Goal: Information Seeking & Learning: Find specific fact

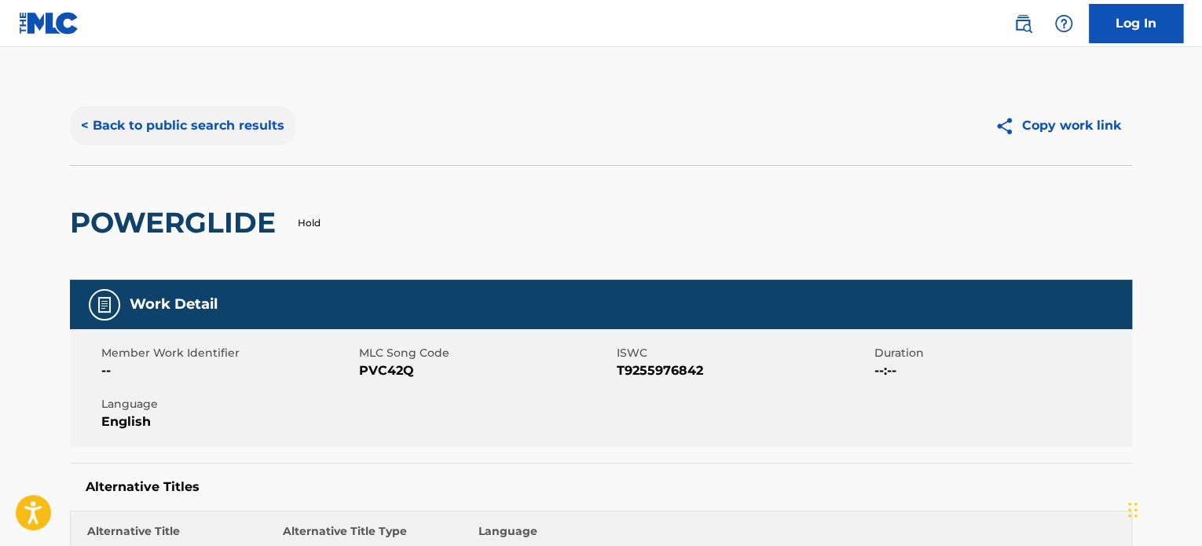
click at [202, 116] on button "< Back to public search results" at bounding box center [183, 125] width 226 height 39
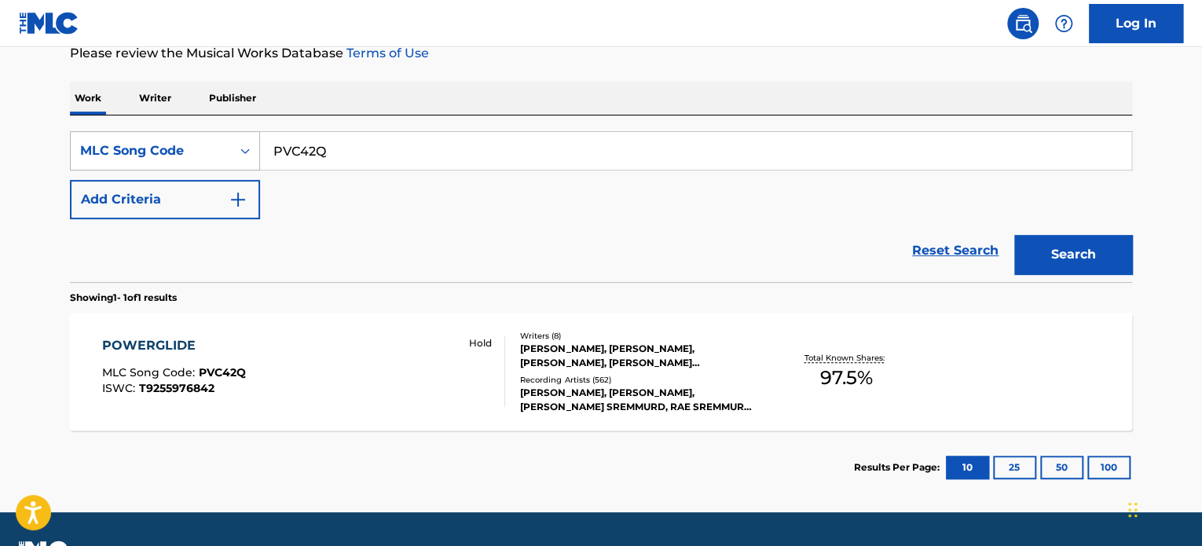
drag, startPoint x: 396, startPoint y: 159, endPoint x: 156, endPoint y: 134, distance: 241.0
click at [156, 134] on div "SearchWithCriteriad009d7e4-b310-4153-ac29-b175904670e9 MLC Song Code PVC42Q" at bounding box center [601, 150] width 1062 height 39
paste input "MB4DFB"
type input "MB4DFB"
click at [1012, 262] on div "Search" at bounding box center [1070, 250] width 126 height 63
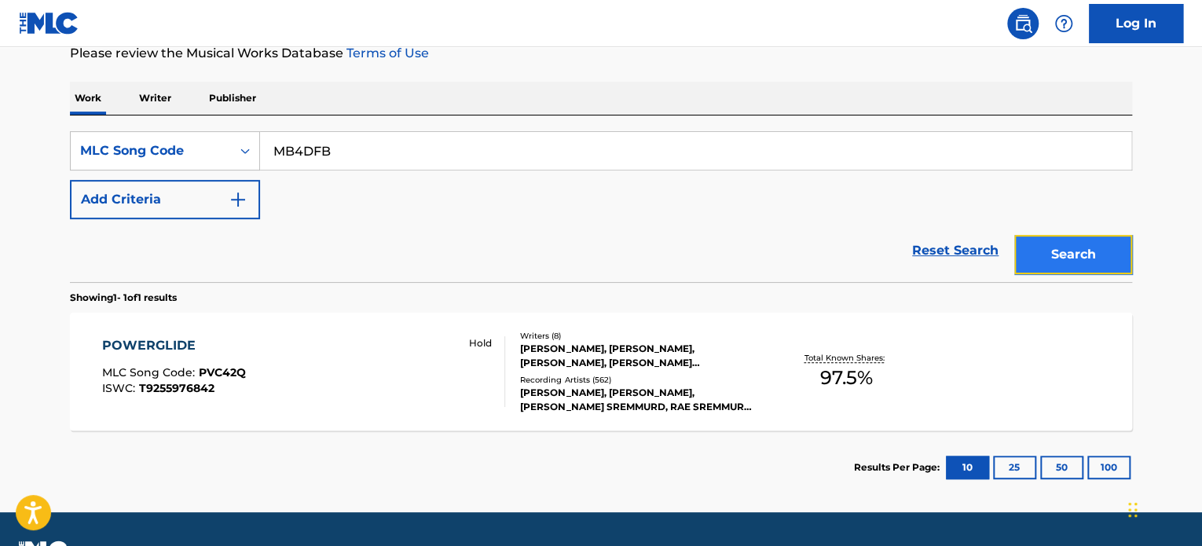
click at [1028, 262] on button "Search" at bounding box center [1073, 254] width 118 height 39
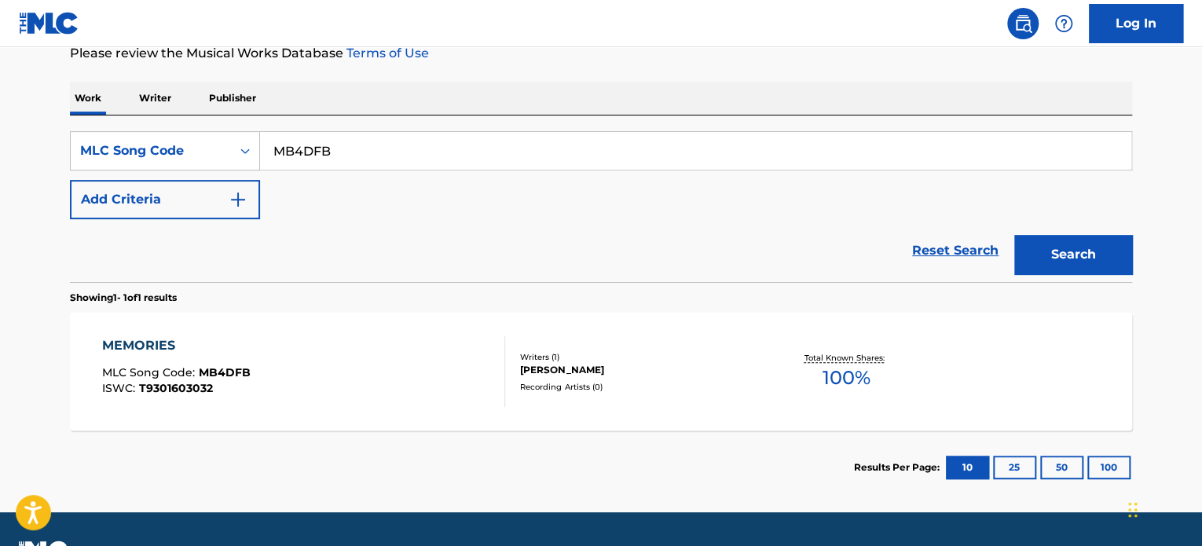
click at [156, 332] on div "MEMORIES MLC Song Code : MB4DFB ISWC : T9301603032 Writers ( 1 ) [PERSON_NAME] …" at bounding box center [601, 372] width 1062 height 118
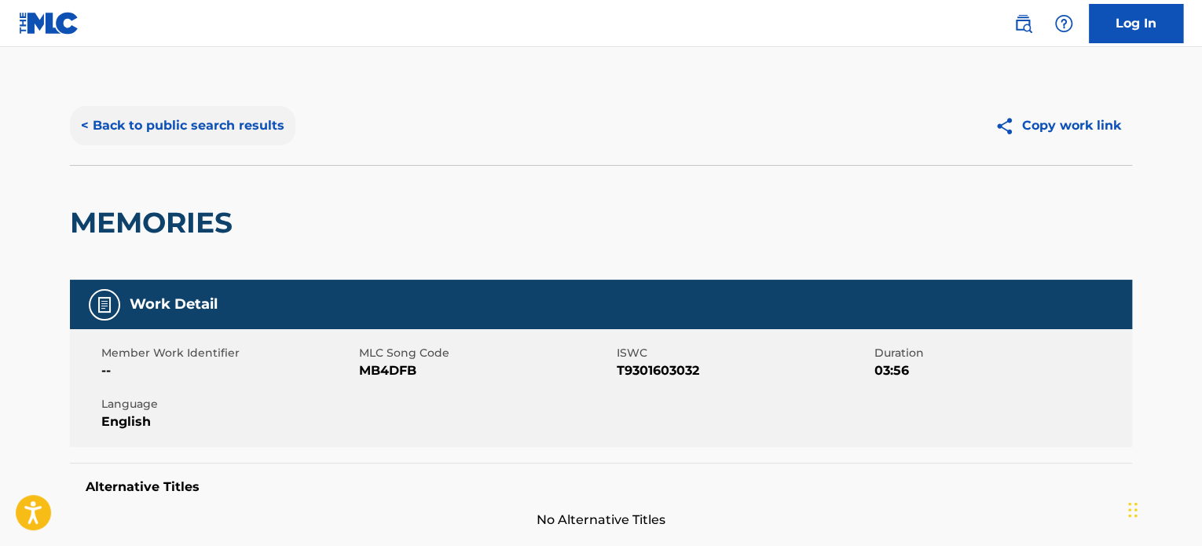
click at [242, 139] on button "< Back to public search results" at bounding box center [183, 125] width 226 height 39
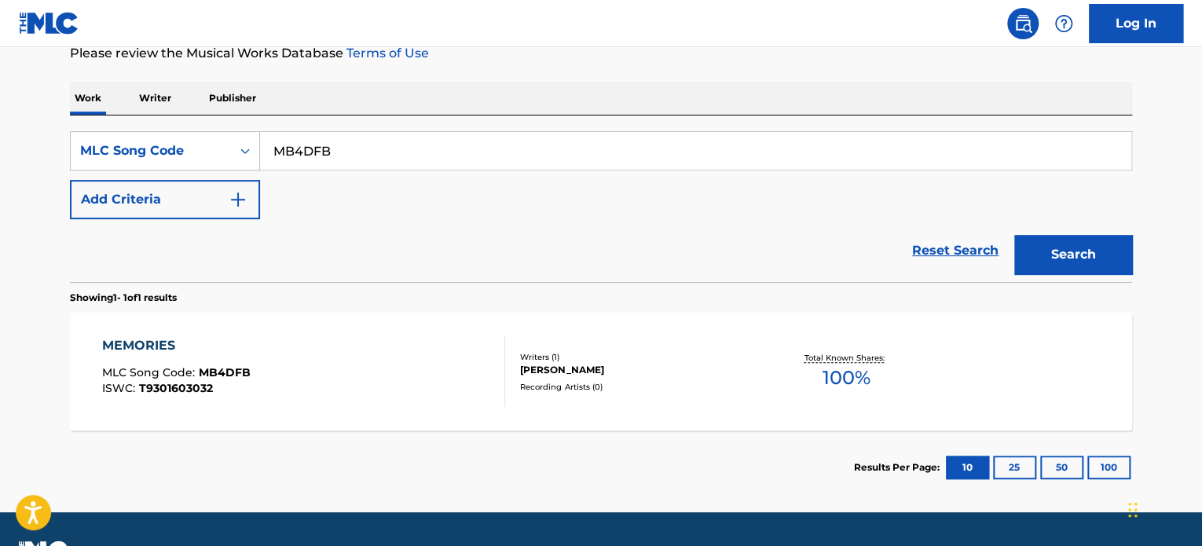
drag, startPoint x: 369, startPoint y: 153, endPoint x: 156, endPoint y: 119, distance: 215.6
click at [144, 118] on div "SearchWithCriteriad009d7e4-b310-4153-ac29-b175904670e9 MLC Song Code MB4DFB Add…" at bounding box center [601, 199] width 1062 height 167
paste input "2D572U"
type input "2D572U"
drag, startPoint x: 1051, startPoint y: 262, endPoint x: 821, endPoint y: 352, distance: 246.3
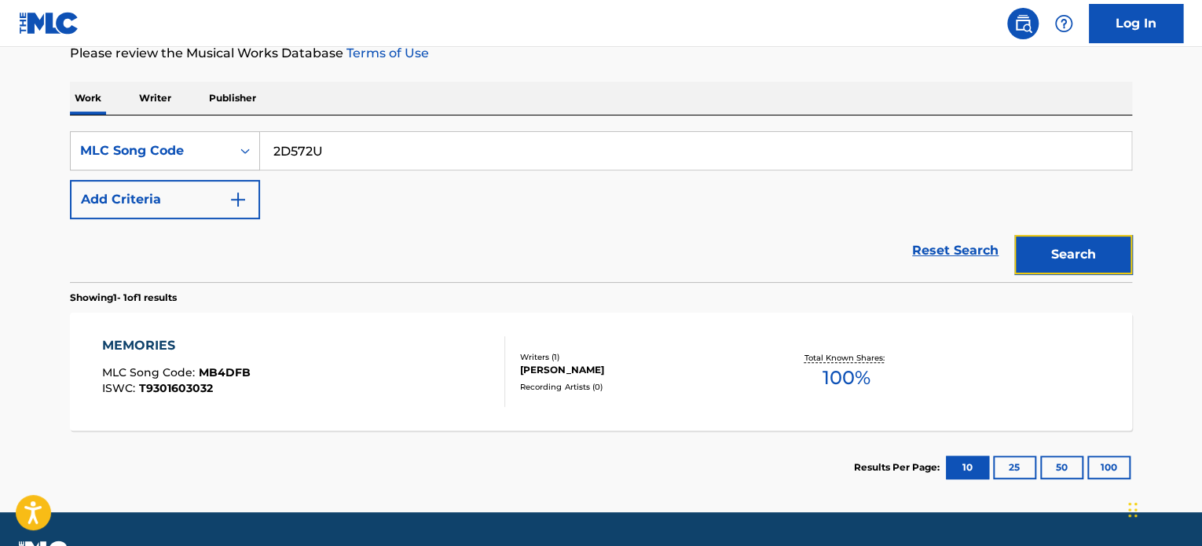
click at [1051, 262] on button "Search" at bounding box center [1073, 254] width 118 height 39
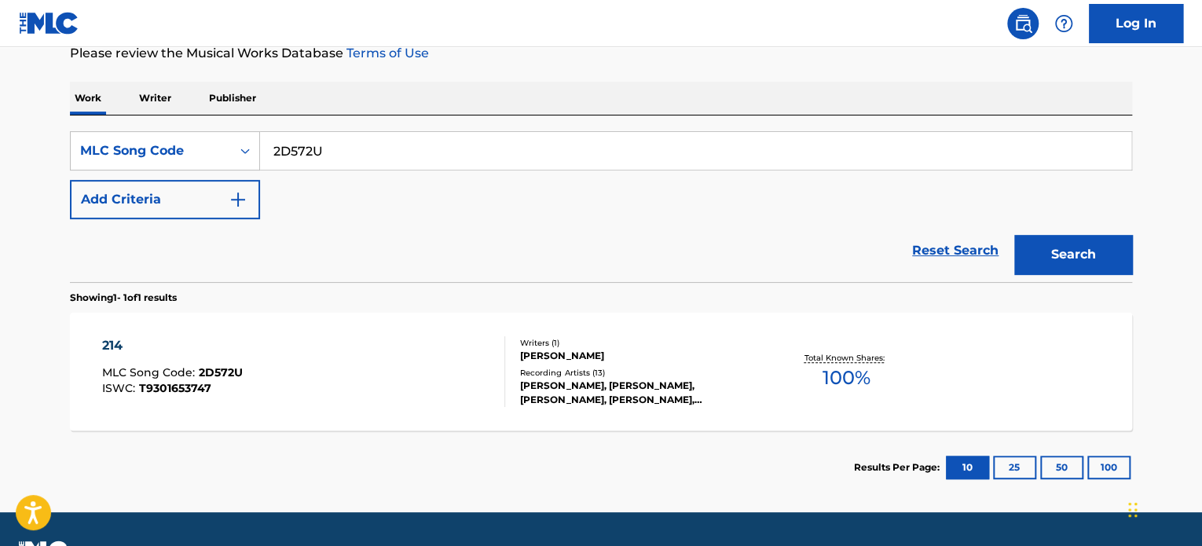
click at [124, 345] on div "214" at bounding box center [172, 345] width 141 height 19
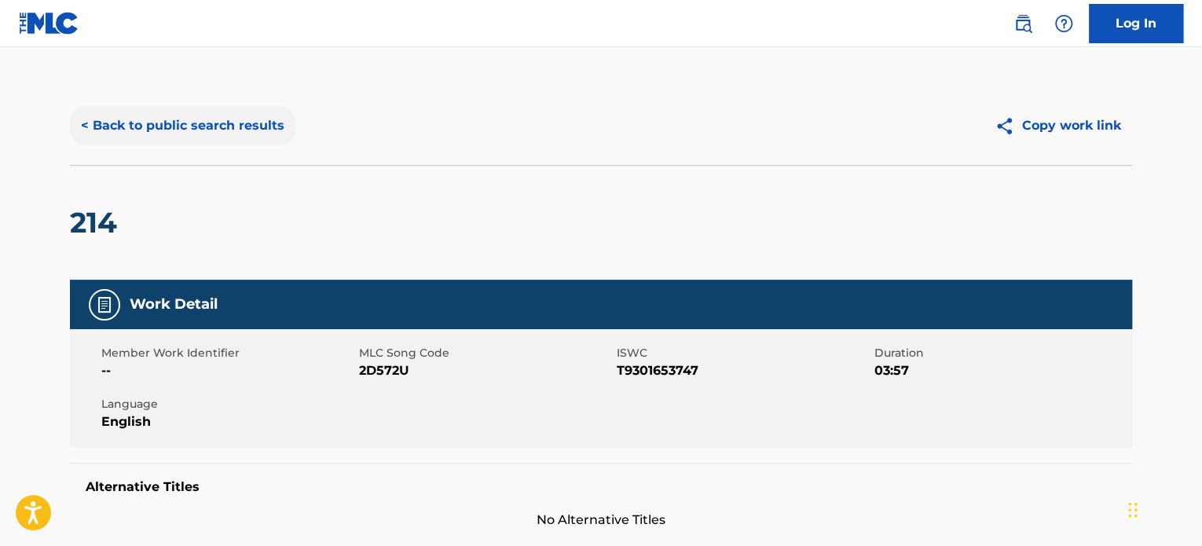
click at [272, 120] on button "< Back to public search results" at bounding box center [183, 125] width 226 height 39
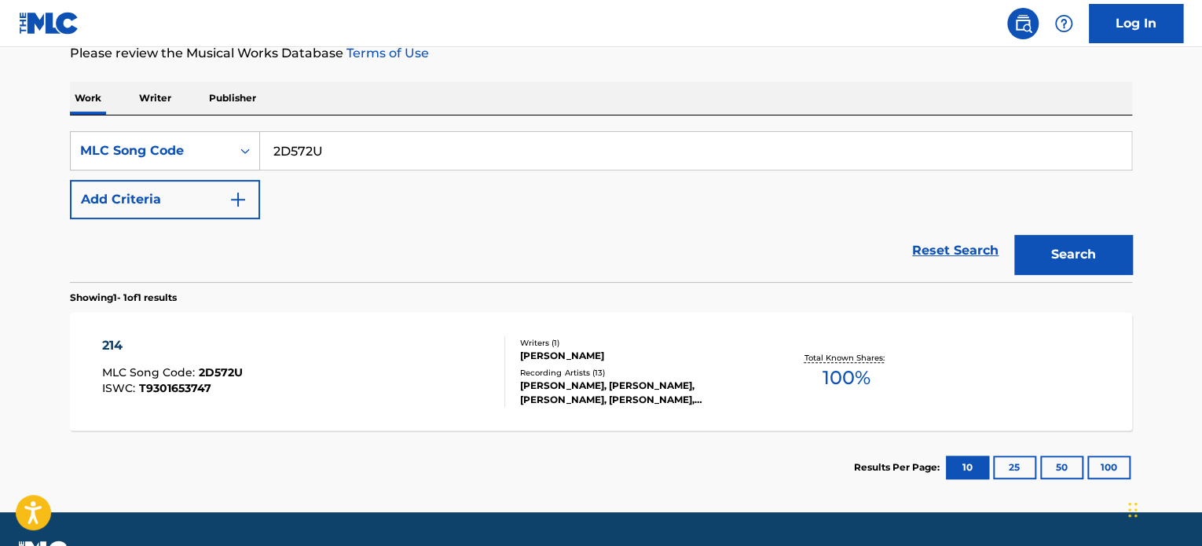
drag, startPoint x: 401, startPoint y: 151, endPoint x: 0, endPoint y: 113, distance: 402.5
click at [0, 113] on main "The MLC Public Work Search The accuracy and completeness of The MLC's data is d…" at bounding box center [601, 171] width 1202 height 684
paste input "E1XQZ"
type input "2E1XQZ"
click at [1043, 249] on button "Search" at bounding box center [1073, 254] width 118 height 39
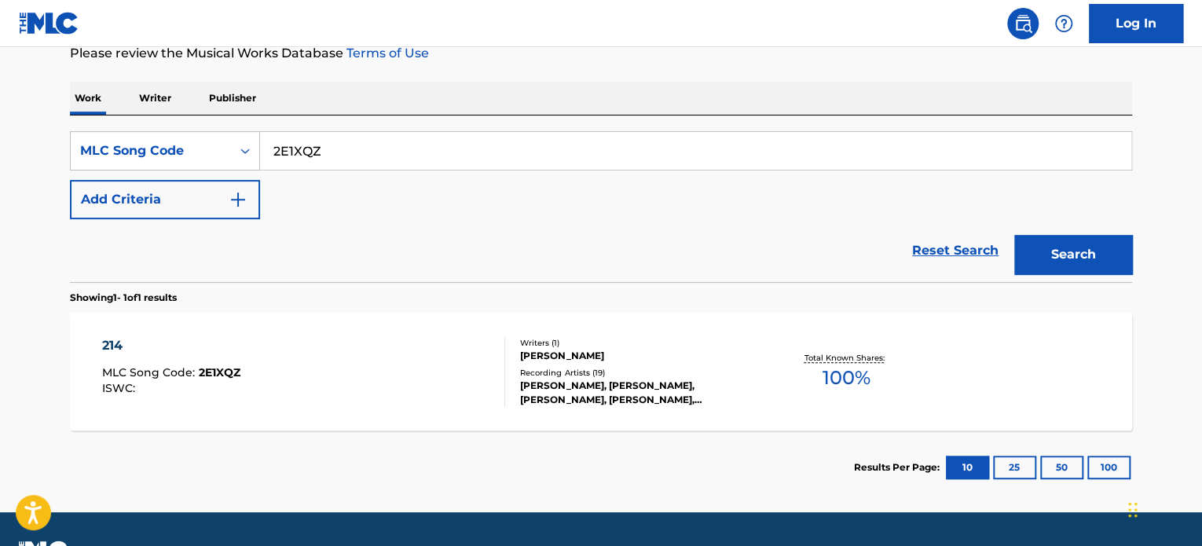
click at [108, 343] on div "214" at bounding box center [171, 345] width 138 height 19
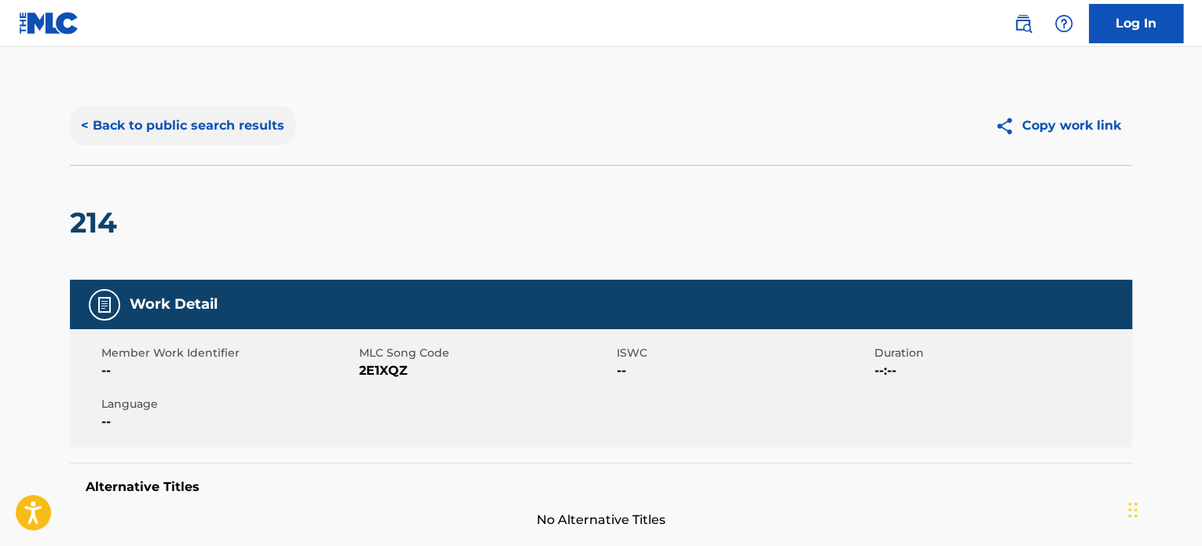
click at [202, 126] on button "< Back to public search results" at bounding box center [183, 125] width 226 height 39
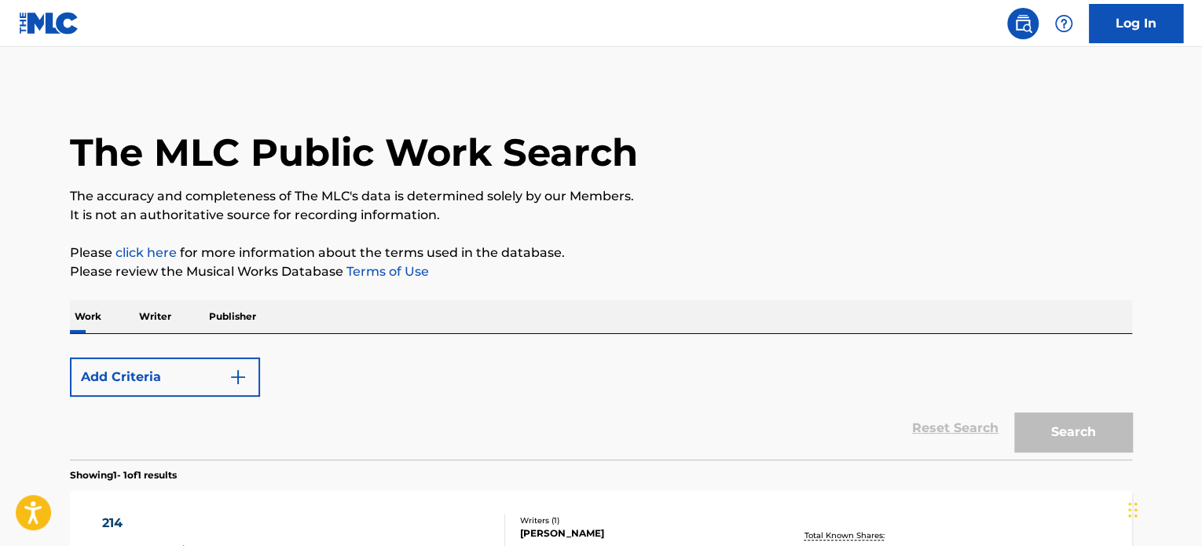
scroll to position [218, 0]
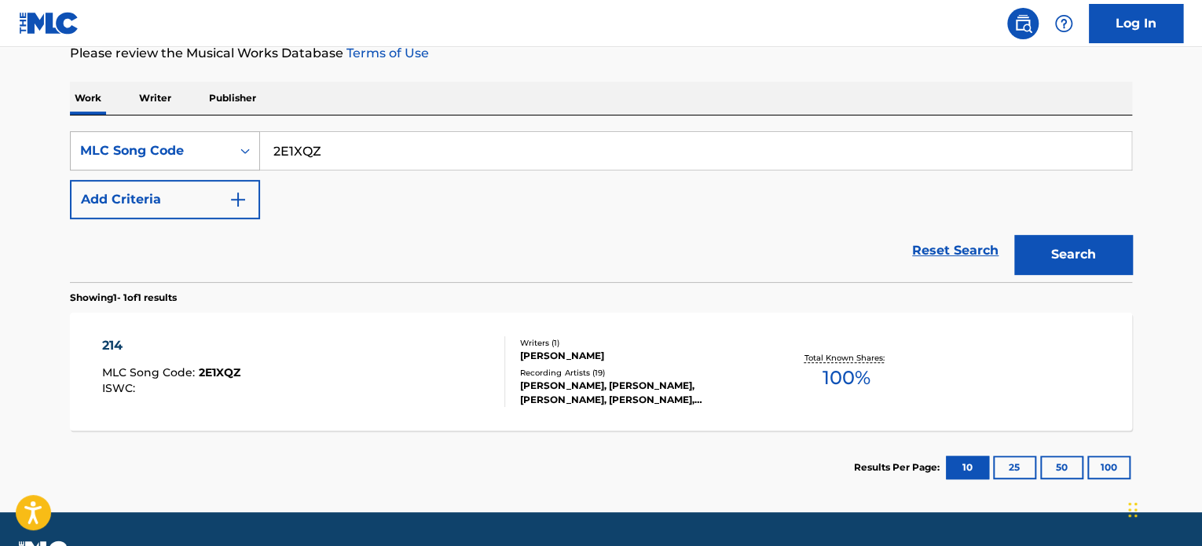
click at [198, 147] on div "MLC Song Code" at bounding box center [150, 150] width 141 height 19
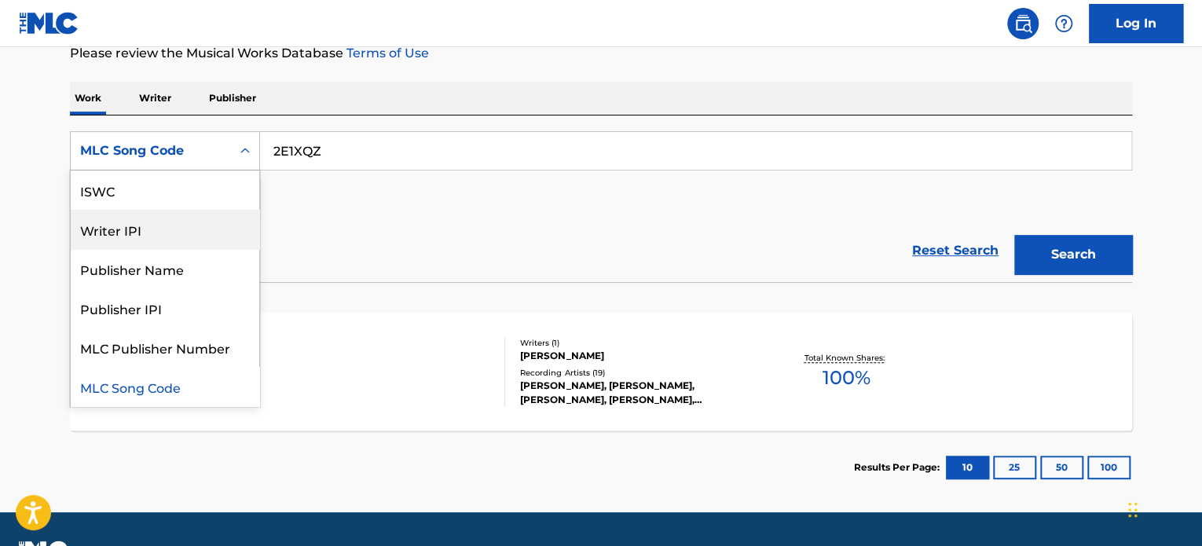
scroll to position [0, 0]
click at [160, 229] on div "Writer Name" at bounding box center [165, 229] width 189 height 39
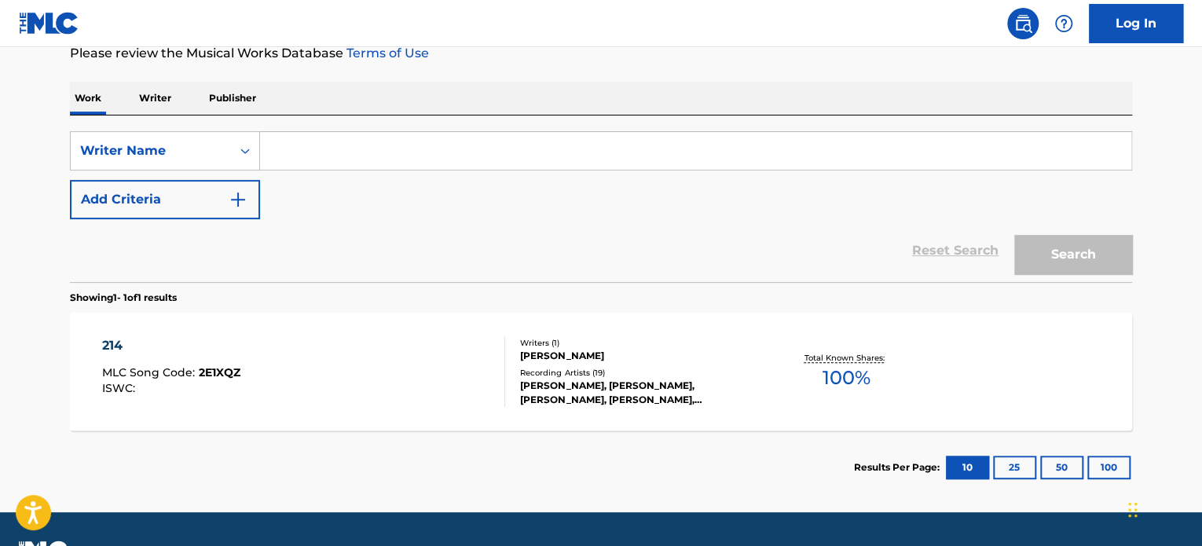
click at [297, 153] on input "Search Form" at bounding box center [695, 151] width 871 height 38
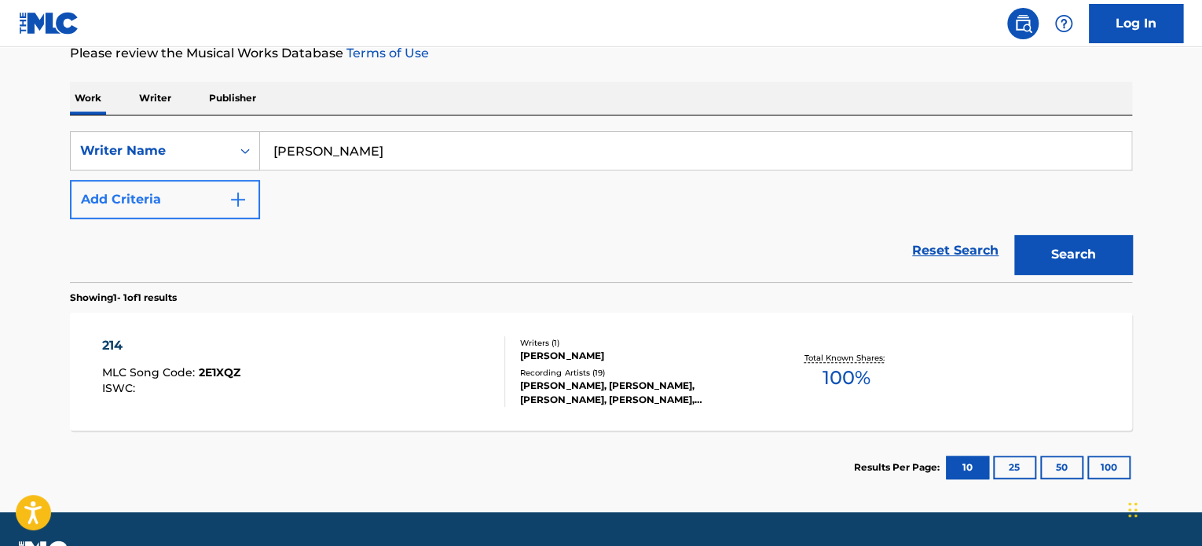
type input "[PERSON_NAME]"
click at [193, 201] on button "Add Criteria" at bounding box center [165, 199] width 190 height 39
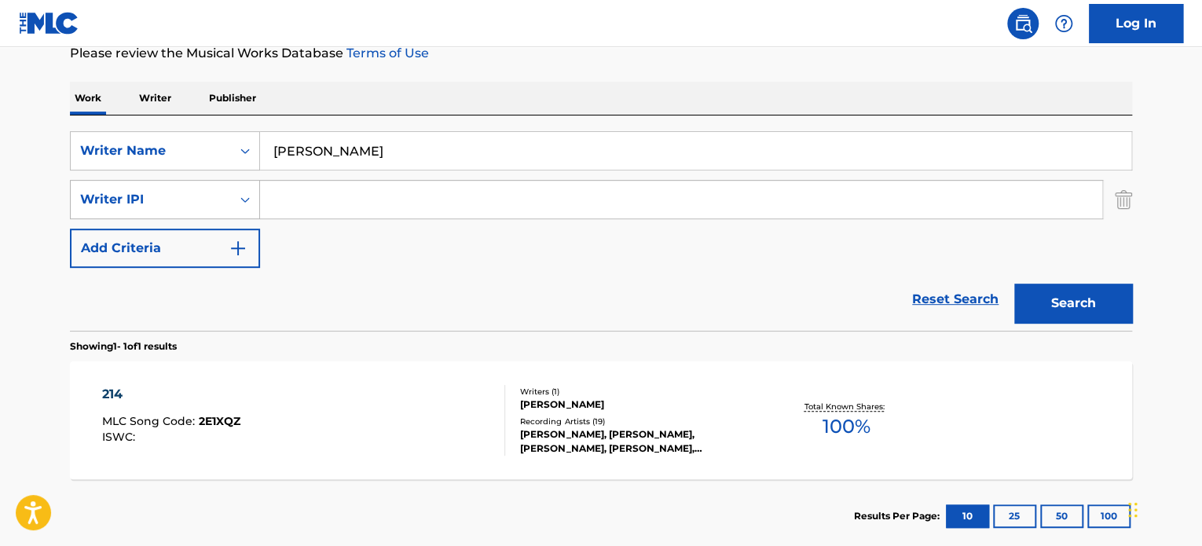
click at [228, 202] on div "Writer IPI" at bounding box center [151, 200] width 160 height 30
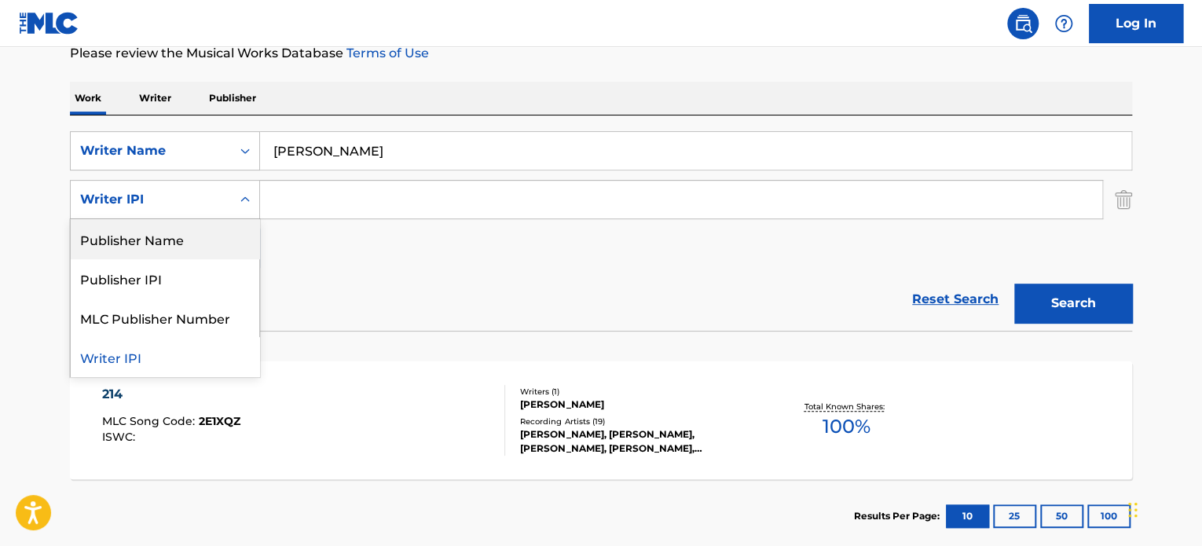
click at [170, 244] on div "Publisher Name" at bounding box center [165, 238] width 189 height 39
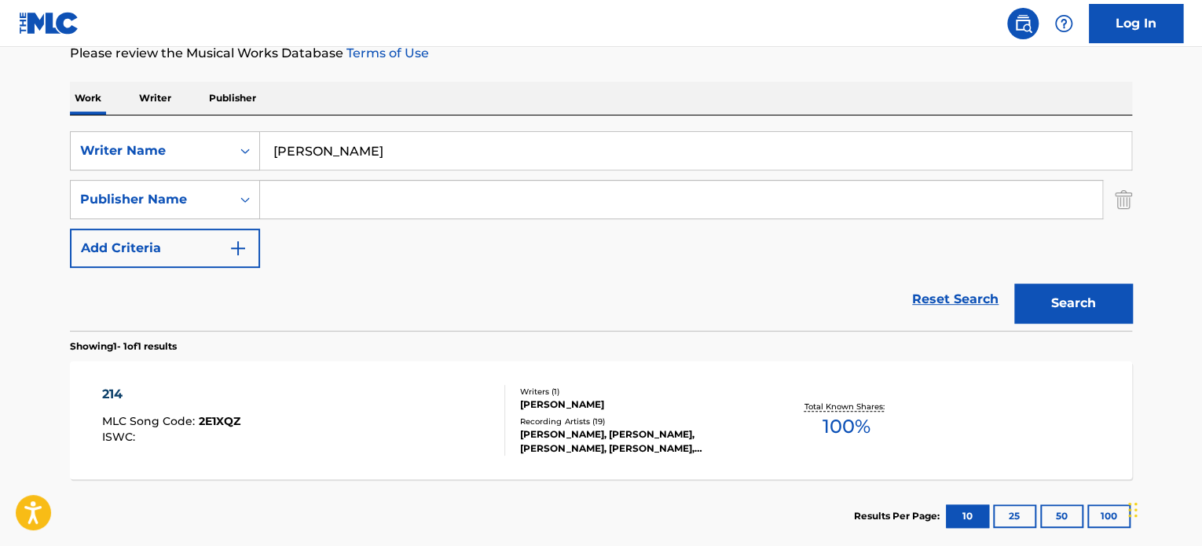
drag, startPoint x: 251, startPoint y: 219, endPoint x: 307, endPoint y: 197, distance: 60.7
click at [307, 197] on input "Search Form" at bounding box center [681, 200] width 842 height 38
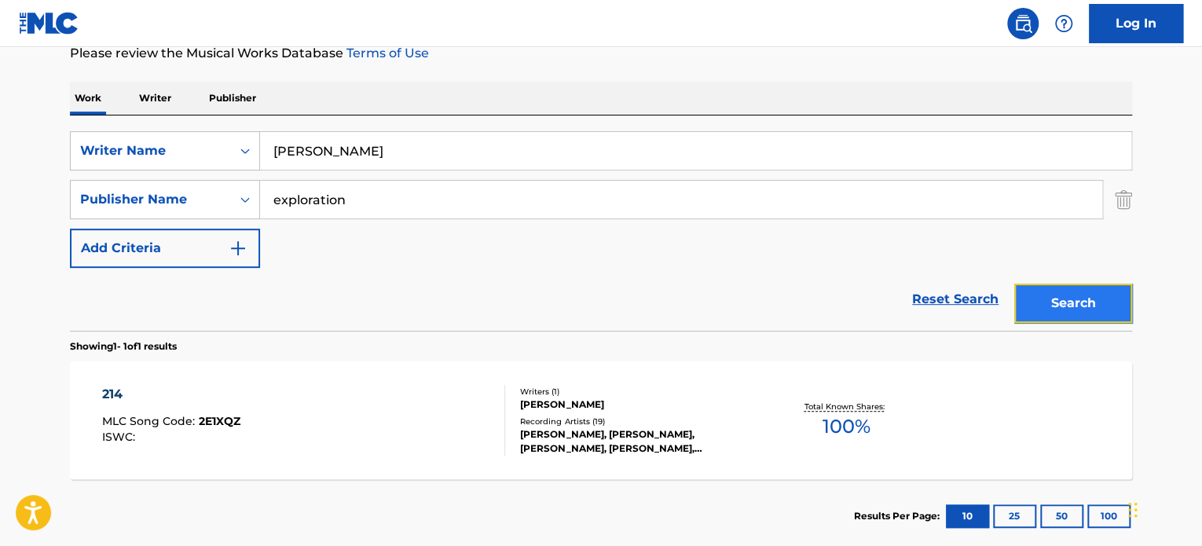
click at [1062, 311] on button "Search" at bounding box center [1073, 303] width 118 height 39
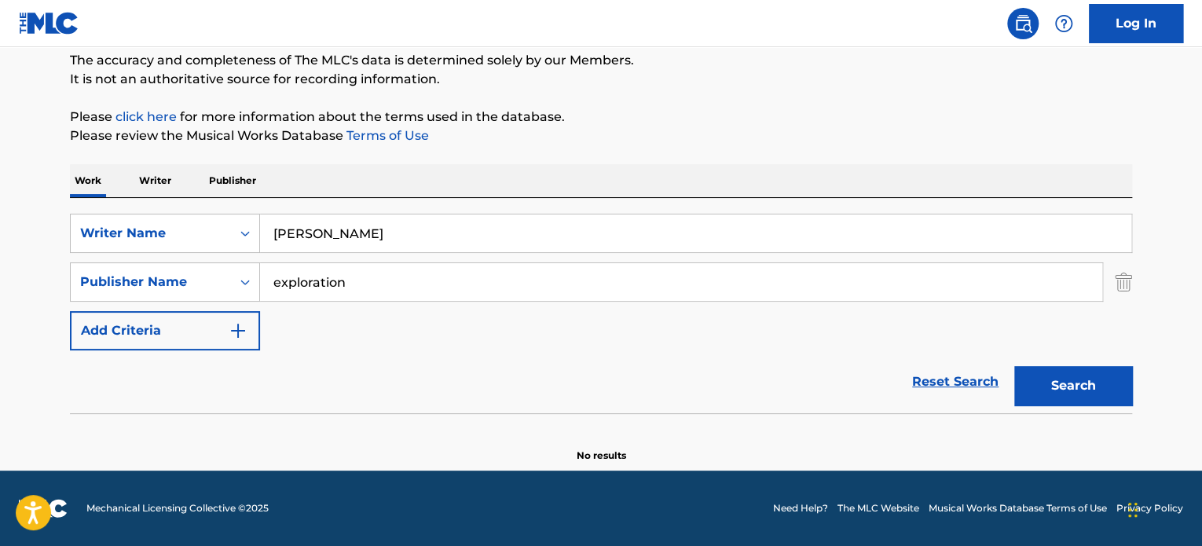
scroll to position [135, 0]
click at [374, 289] on input "exploration" at bounding box center [681, 283] width 842 height 38
drag, startPoint x: 393, startPoint y: 290, endPoint x: 88, endPoint y: 254, distance: 307.0
click at [88, 254] on div "SearchWithCriteria4a56afef-c000-4607-b71b-75f3356f4faa Writer Name [PERSON_NAME…" at bounding box center [601, 283] width 1062 height 137
type input "awe shux"
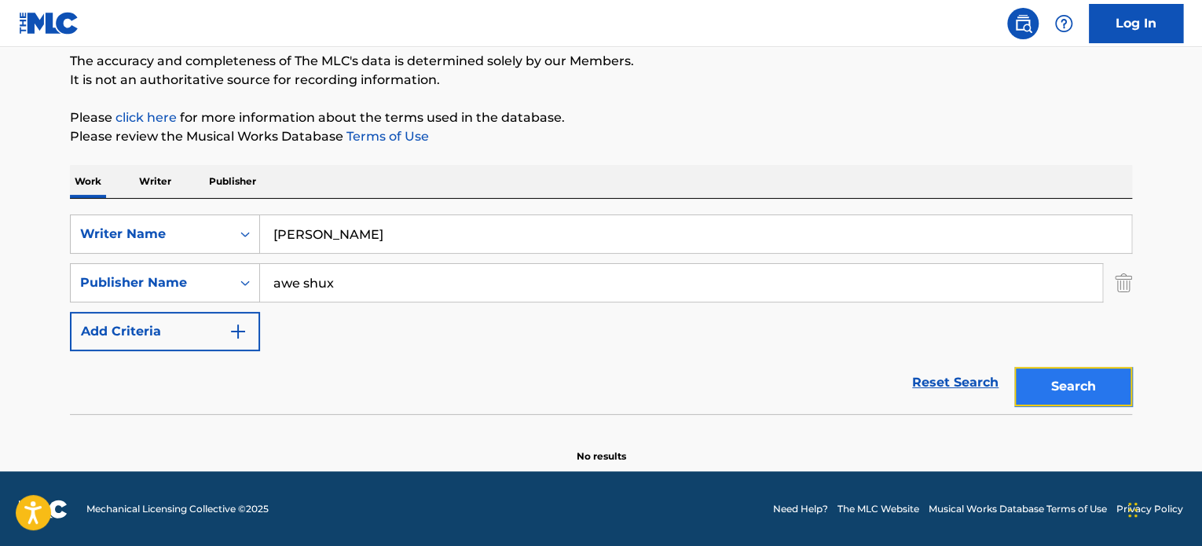
click at [1069, 392] on button "Search" at bounding box center [1073, 386] width 118 height 39
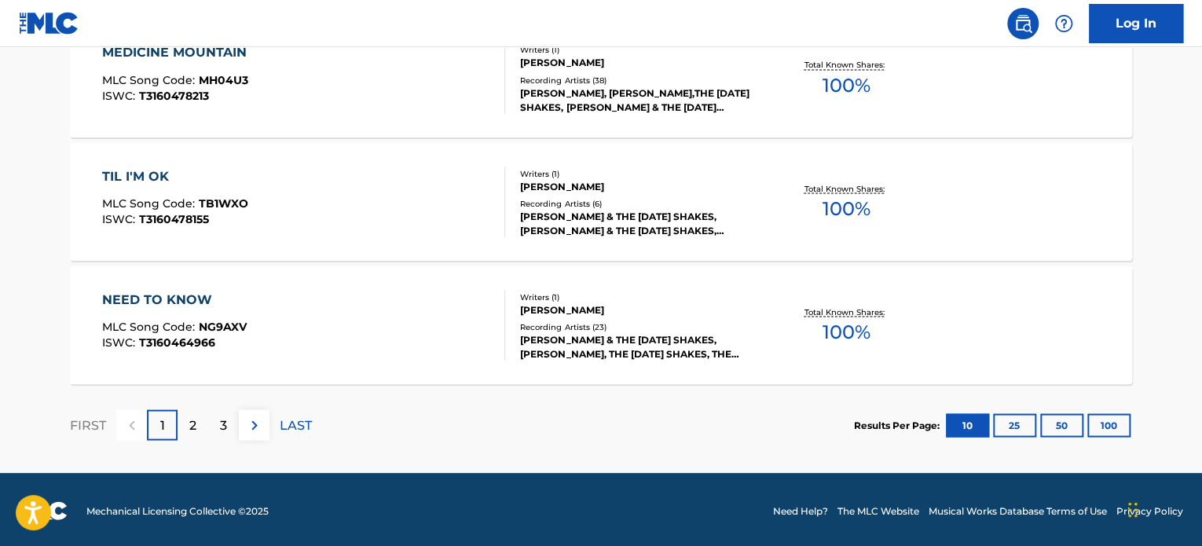
scroll to position [1425, 0]
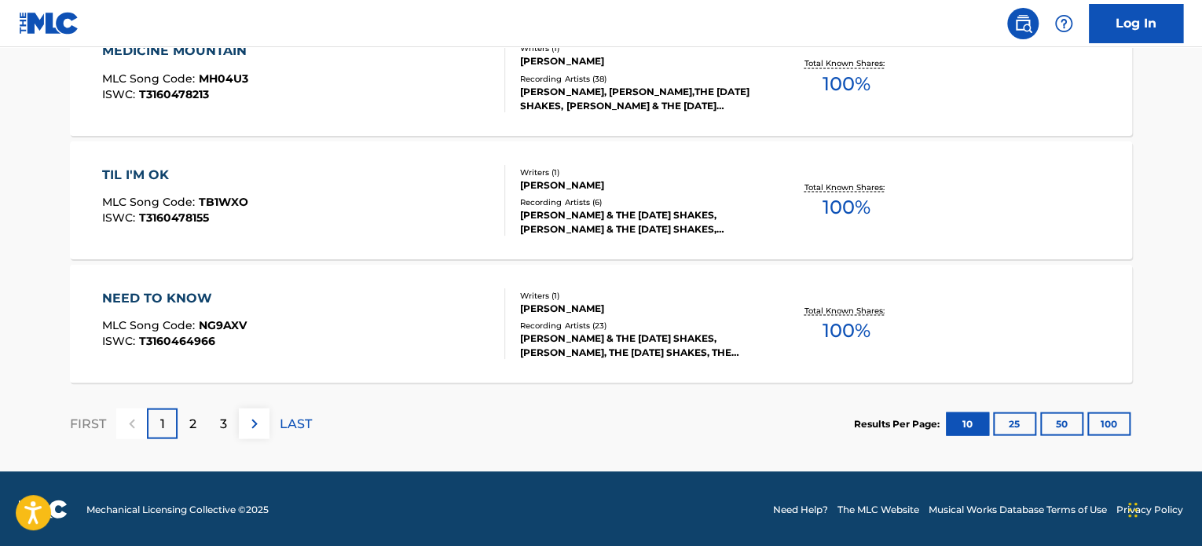
click at [166, 309] on div "NEED TO KNOW MLC Song Code : NG9AXV ISWC : T3160464966" at bounding box center [174, 323] width 145 height 71
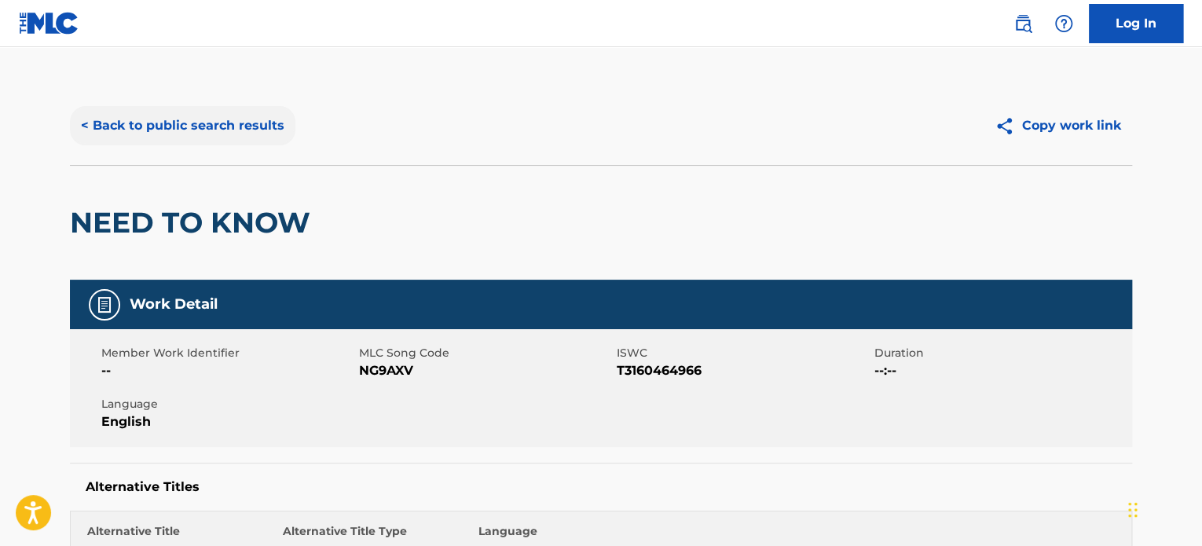
click at [204, 120] on button "< Back to public search results" at bounding box center [183, 125] width 226 height 39
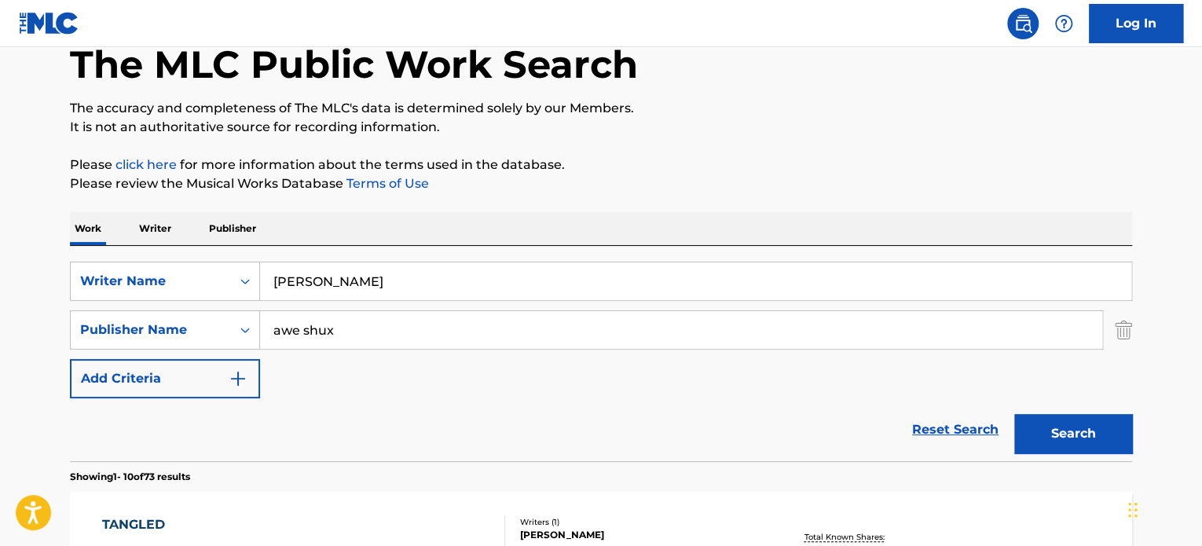
scroll to position [90, 0]
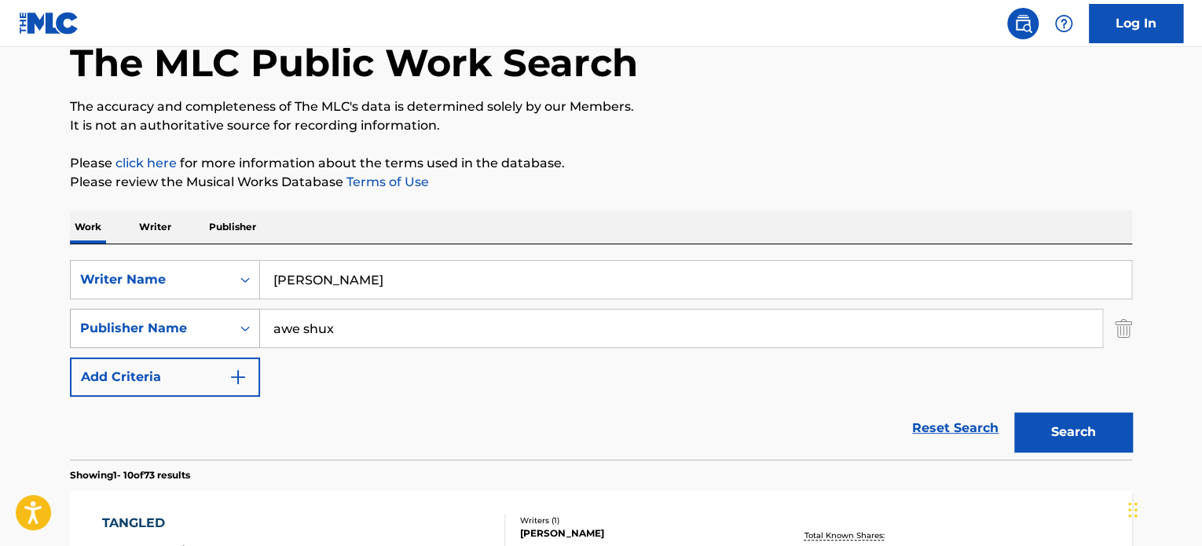
drag, startPoint x: 370, startPoint y: 332, endPoint x: 207, endPoint y: 322, distance: 163.7
click at [207, 322] on div "SearchWithCriteriab743fb37-f4c1-4e50-aad6-fe09a62cd12e Publisher Name awe shux" at bounding box center [601, 328] width 1062 height 39
type input "exploration"
click at [1063, 432] on button "Search" at bounding box center [1073, 432] width 118 height 39
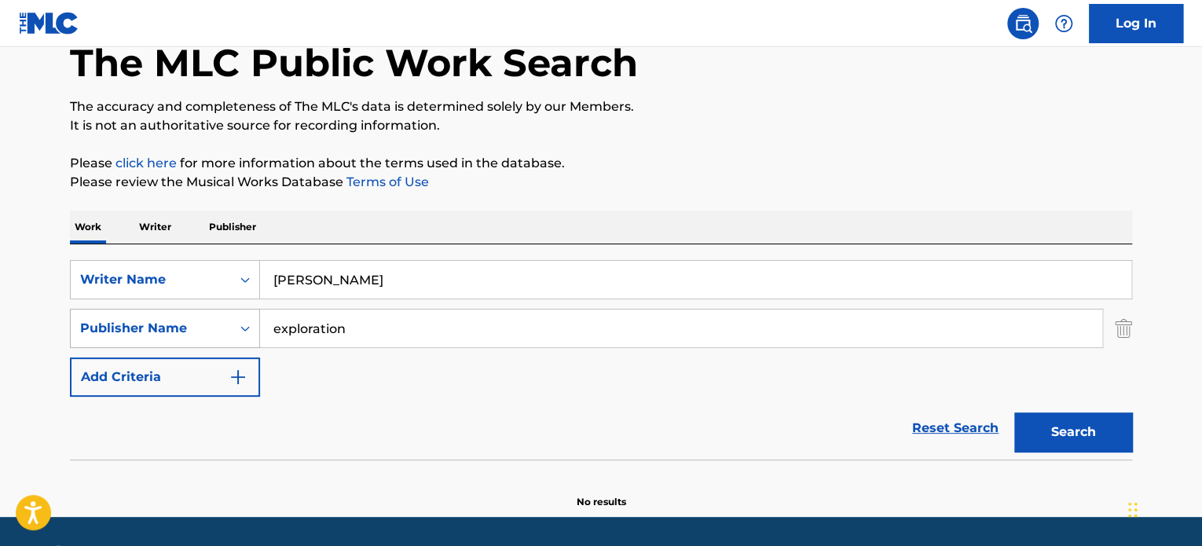
click at [173, 333] on div "Publisher Name" at bounding box center [150, 328] width 141 height 19
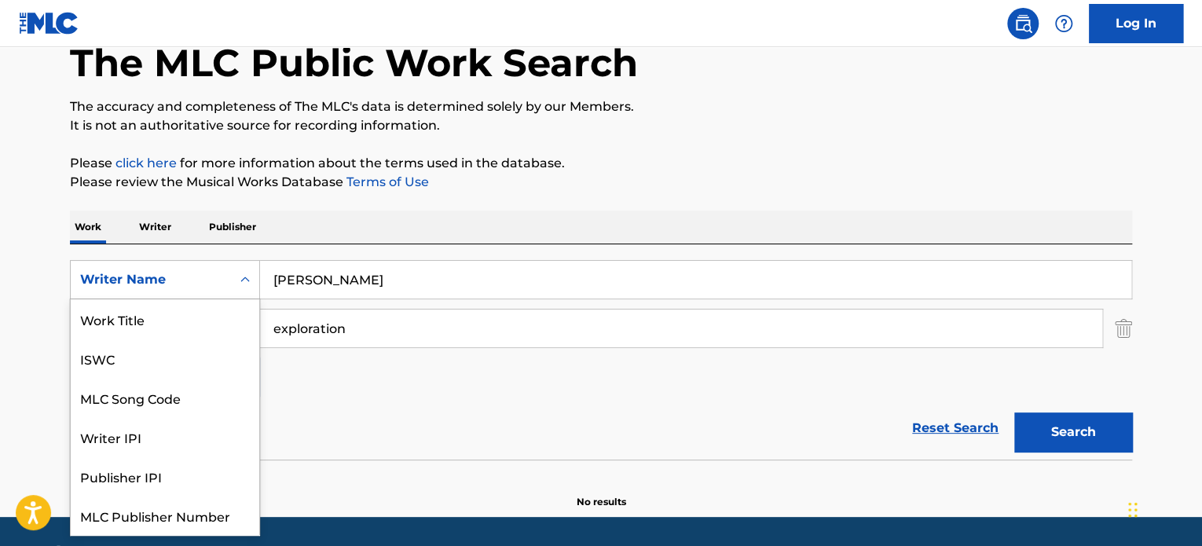
scroll to position [39, 0]
click at [183, 279] on div "Writer Name" at bounding box center [150, 279] width 141 height 19
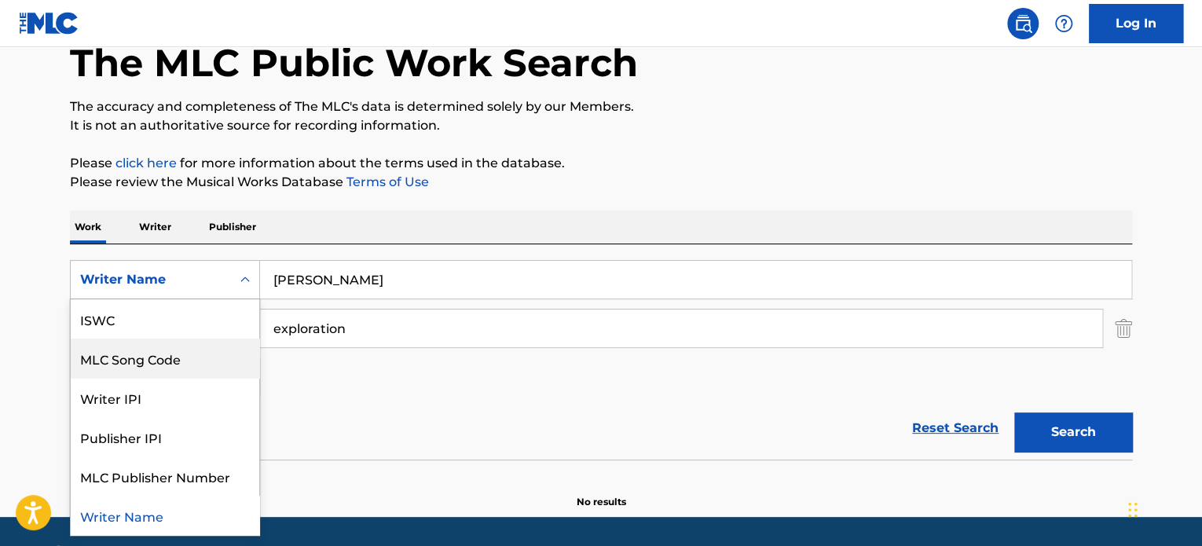
drag, startPoint x: 175, startPoint y: 355, endPoint x: 361, endPoint y: 349, distance: 185.5
click at [176, 354] on div "MLC Song Code" at bounding box center [165, 358] width 189 height 39
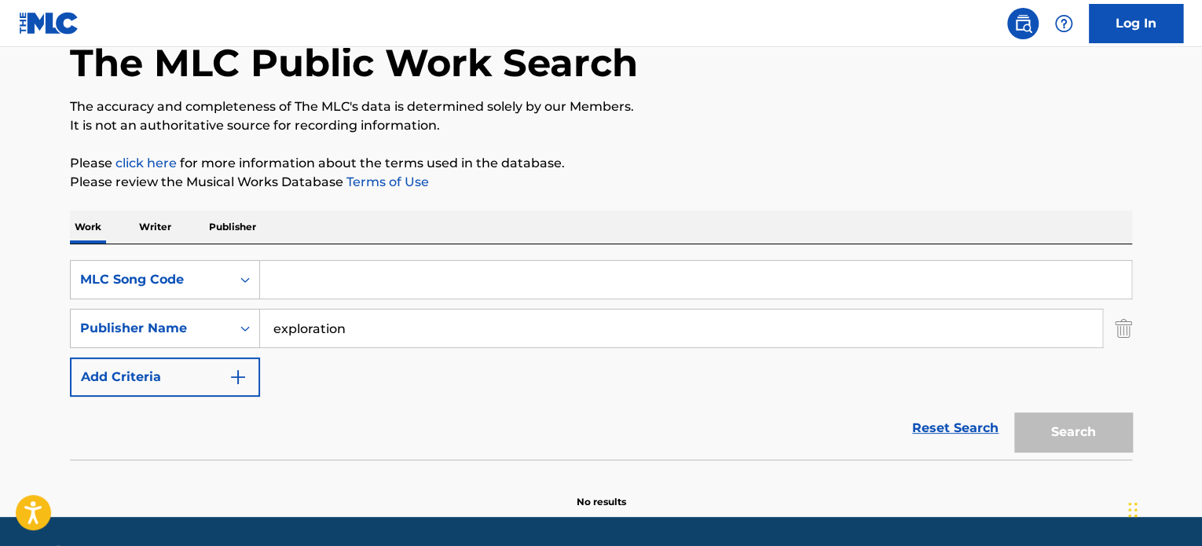
click at [1113, 331] on div "SearchWithCriteriab743fb37-f4c1-4e50-aad6-fe09a62cd12e Publisher Name explorati…" at bounding box center [601, 328] width 1062 height 39
click at [1127, 336] on img "Search Form" at bounding box center [1123, 328] width 17 height 39
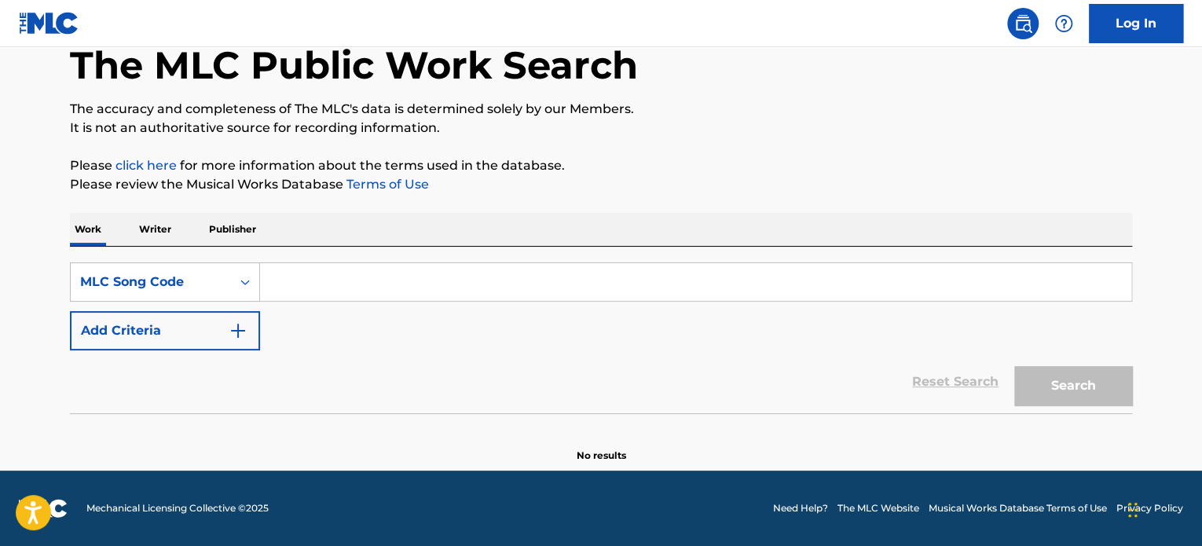
scroll to position [86, 0]
click at [494, 248] on div "SearchWithCriteria52a09685-f9be-4dfe-9a53-62c48f0eb05c MLC Song Code Add Criter…" at bounding box center [601, 331] width 1062 height 167
click at [437, 282] on input "Search Form" at bounding box center [695, 283] width 871 height 38
paste input "AD7ZX3"
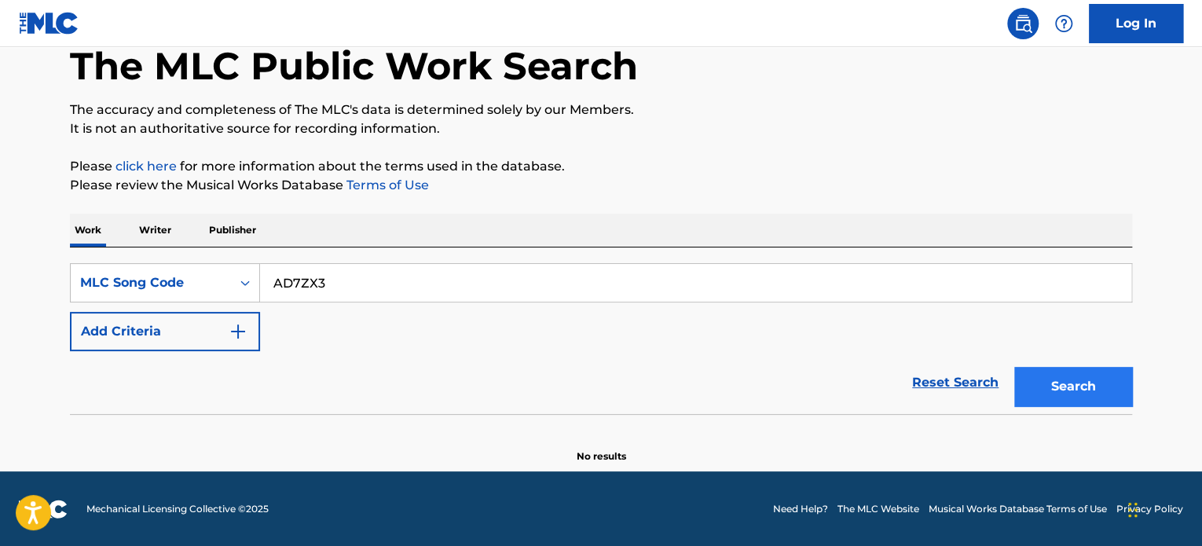
type input "AD7ZX3"
click at [1072, 402] on button "Search" at bounding box center [1073, 386] width 118 height 39
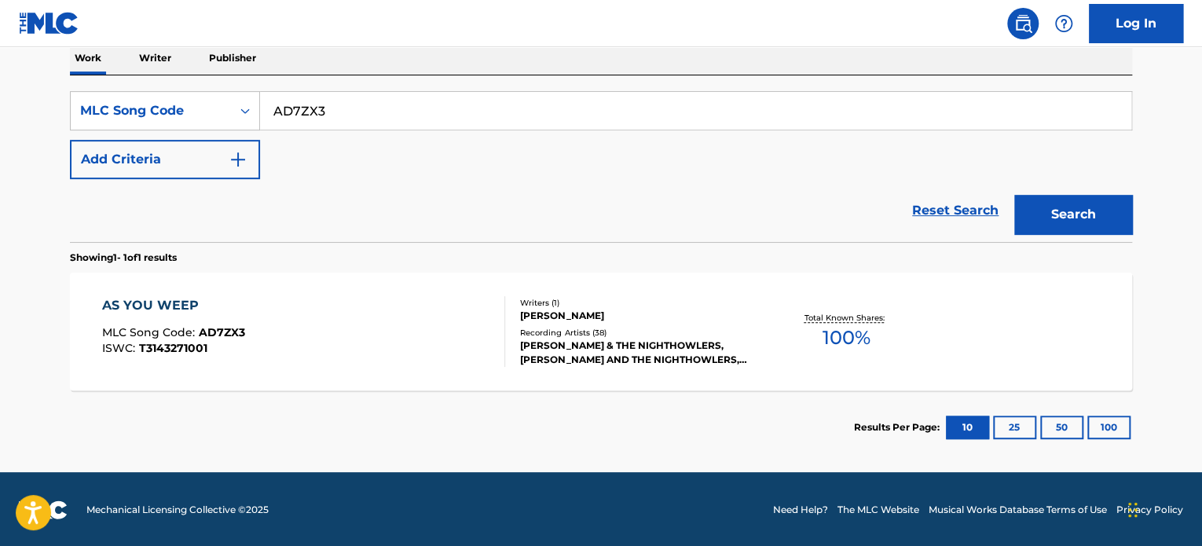
scroll to position [259, 0]
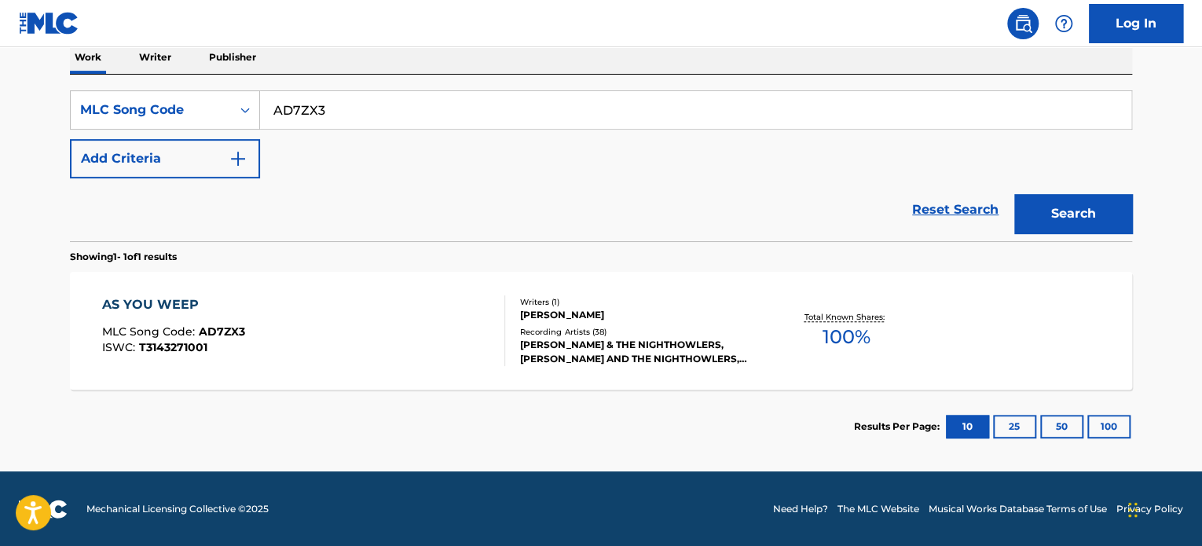
click at [177, 314] on div "AS YOU WEEP" at bounding box center [173, 304] width 143 height 19
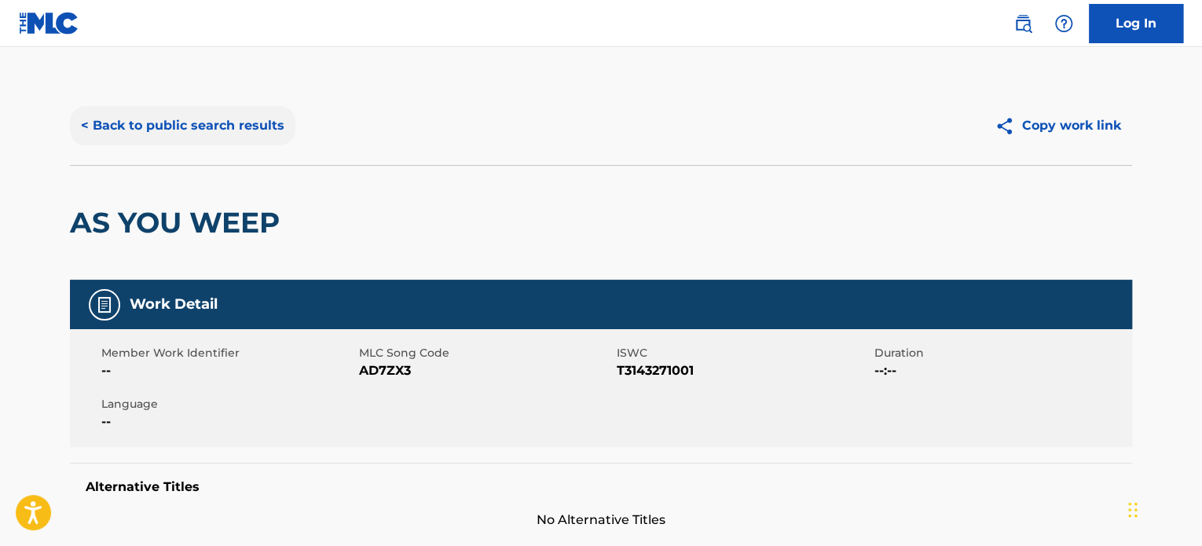
click at [200, 131] on button "< Back to public search results" at bounding box center [183, 125] width 226 height 39
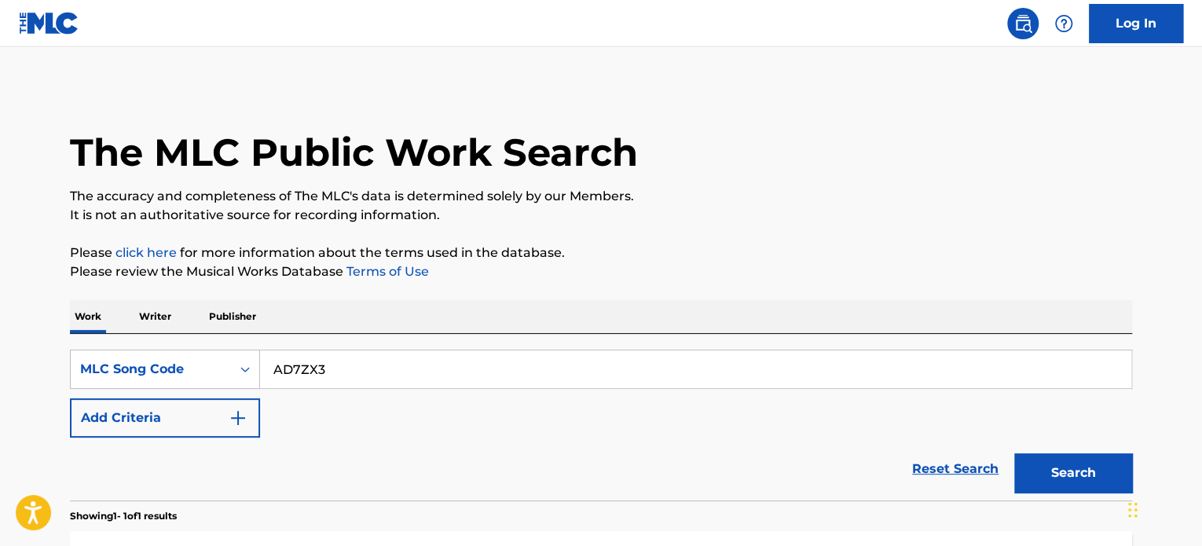
scroll to position [218, 0]
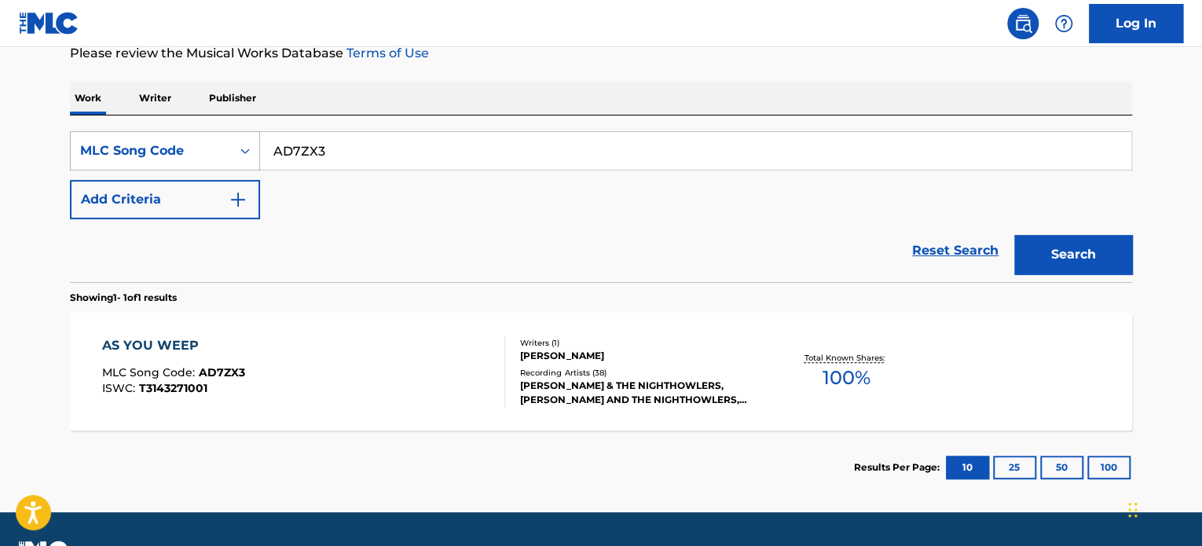
drag, startPoint x: 358, startPoint y: 151, endPoint x: 146, endPoint y: 144, distance: 211.5
click at [123, 135] on div "SearchWithCriteria52a09685-f9be-4dfe-9a53-62c48f0eb05c MLC Song Code AD7ZX3" at bounding box center [601, 150] width 1062 height 39
paste input "977YA"
type input "A977YA"
click at [1043, 271] on button "Search" at bounding box center [1073, 254] width 118 height 39
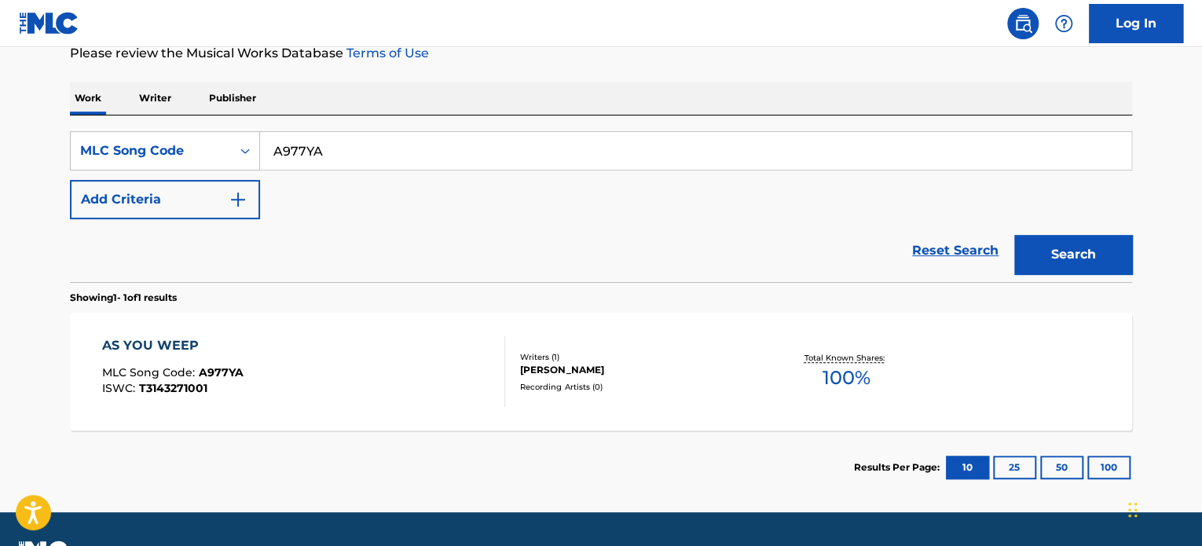
click at [167, 344] on div "AS YOU WEEP" at bounding box center [172, 345] width 141 height 19
